Goal: Information Seeking & Learning: Understand process/instructions

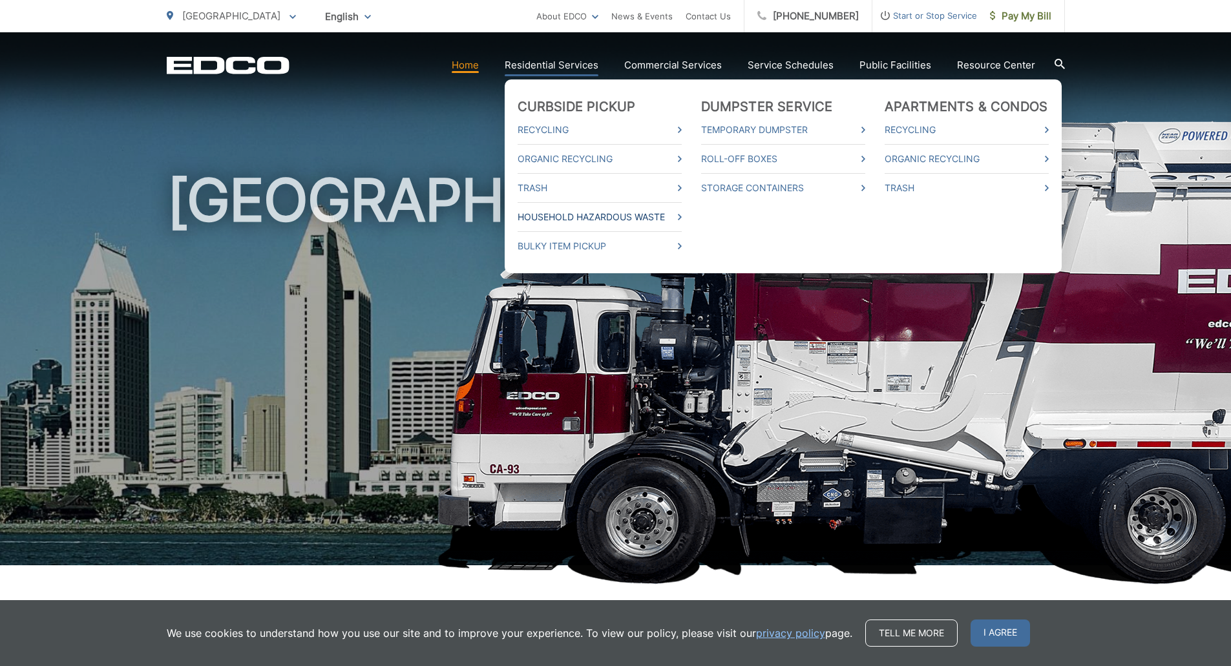
click at [624, 216] on link "Household Hazardous Waste" at bounding box center [599, 217] width 164 height 16
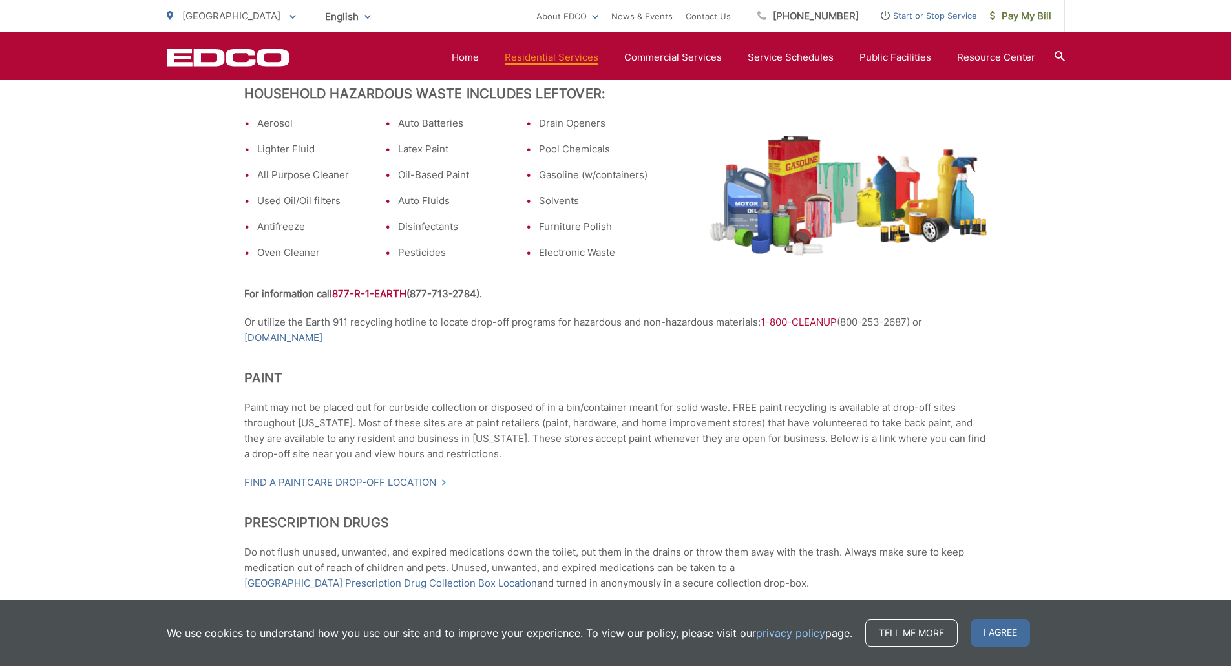
scroll to position [517, 0]
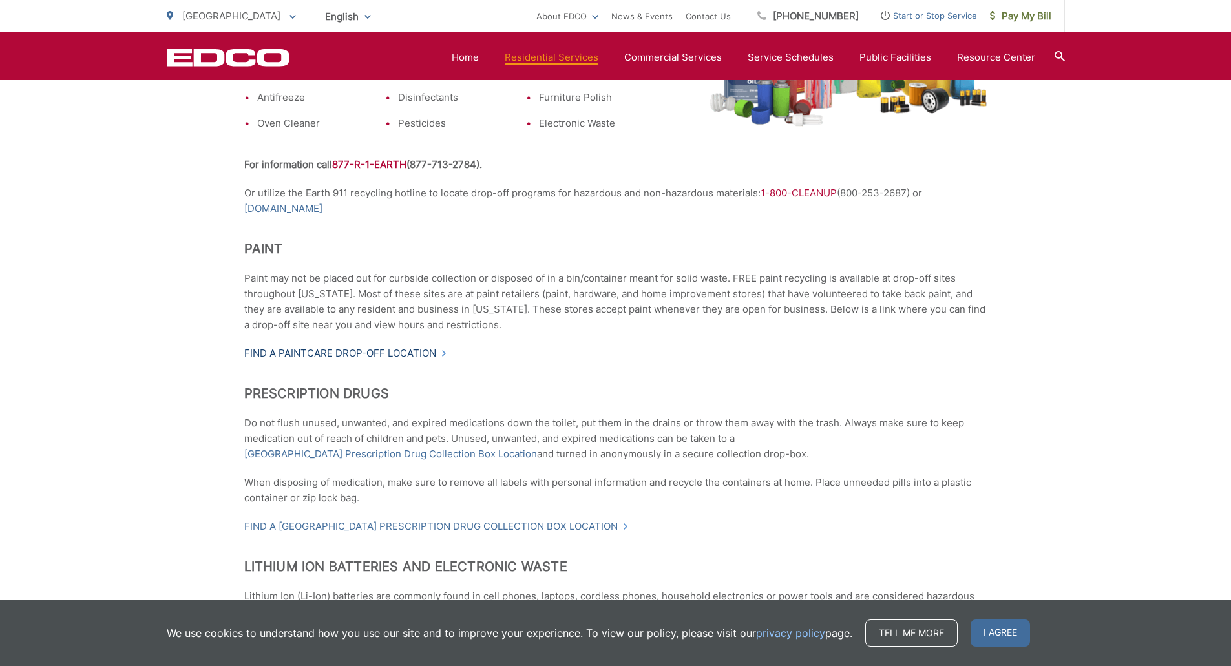
click at [421, 349] on link "Find a PaintCare drop-off location" at bounding box center [345, 354] width 203 height 16
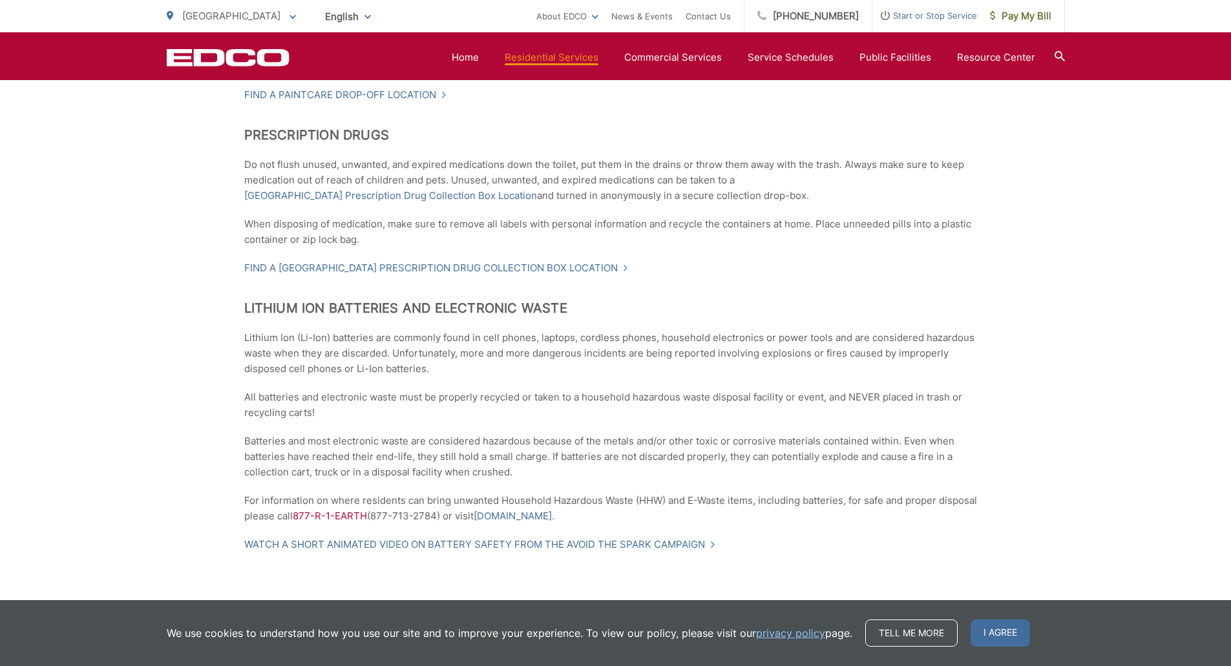
scroll to position [904, 0]
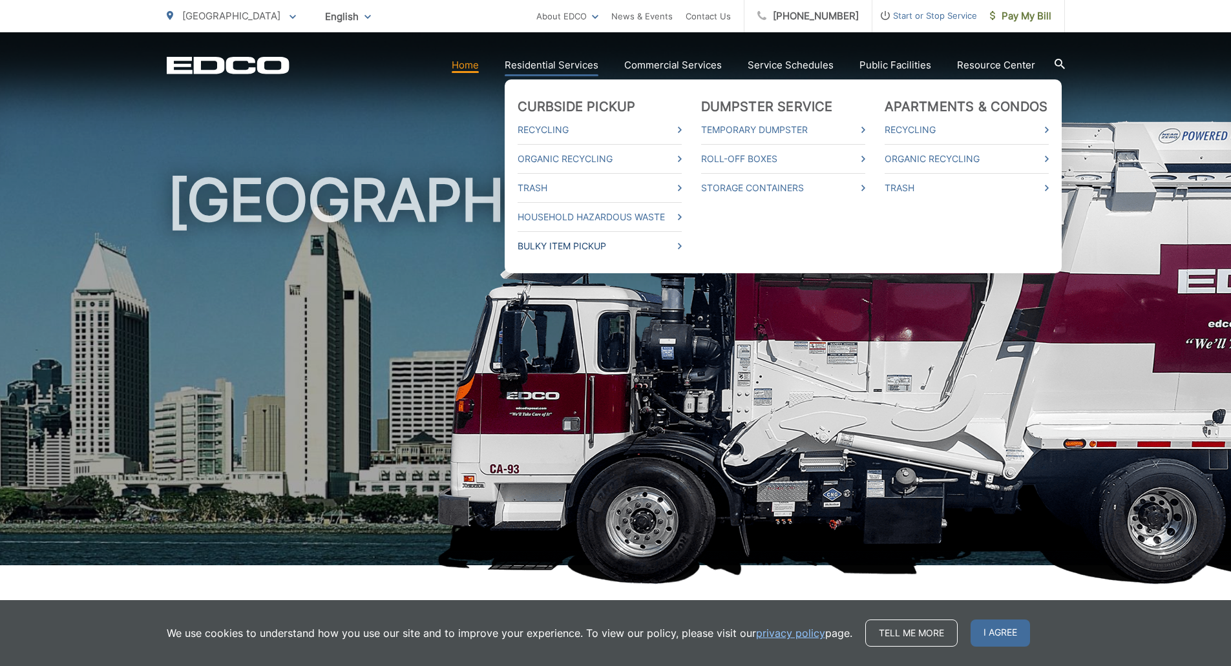
click at [572, 245] on link "Bulky Item Pickup" at bounding box center [599, 246] width 164 height 16
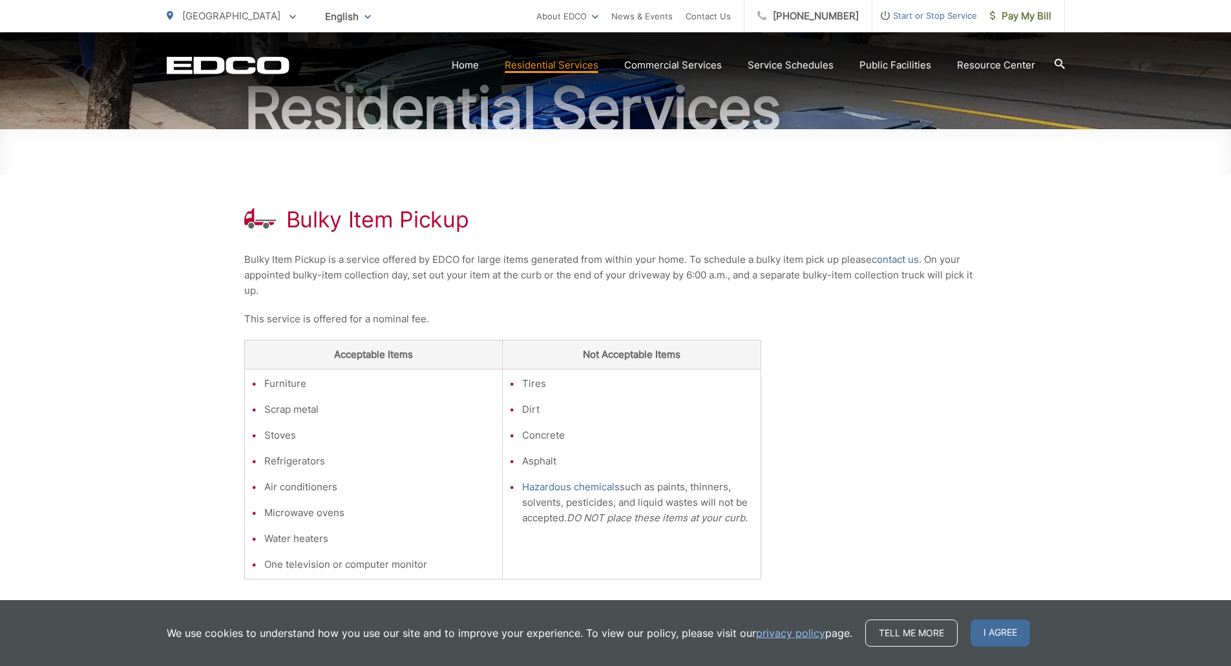
scroll to position [258, 0]
